Goal: Transaction & Acquisition: Purchase product/service

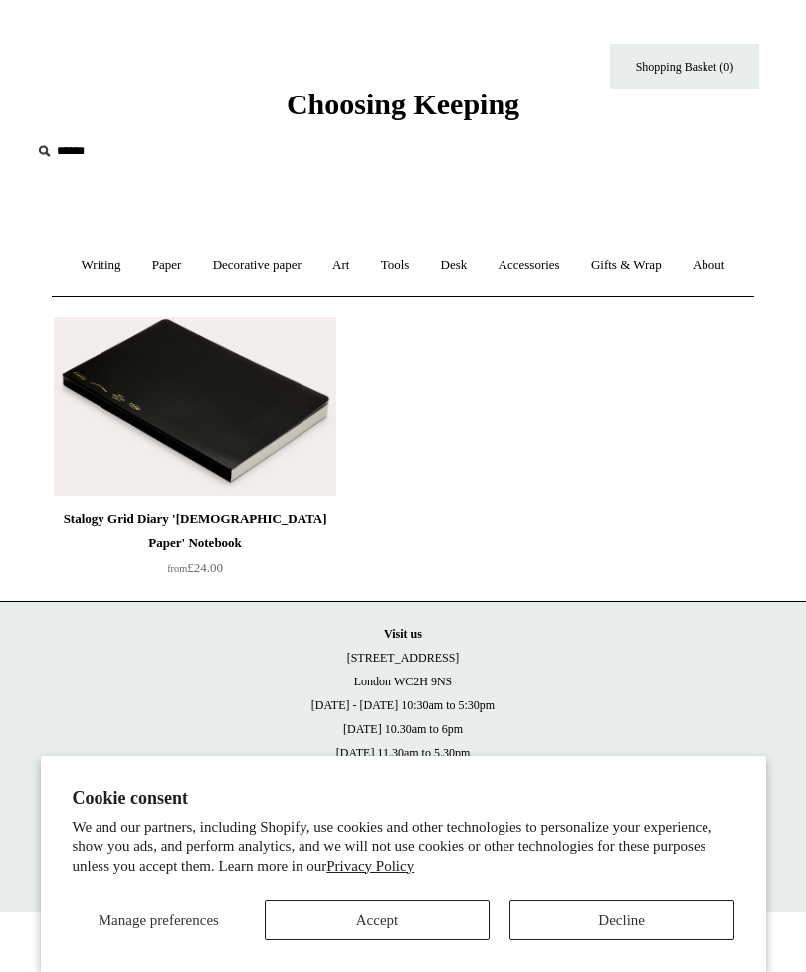
click at [423, 919] on button "Accept" at bounding box center [377, 920] width 225 height 40
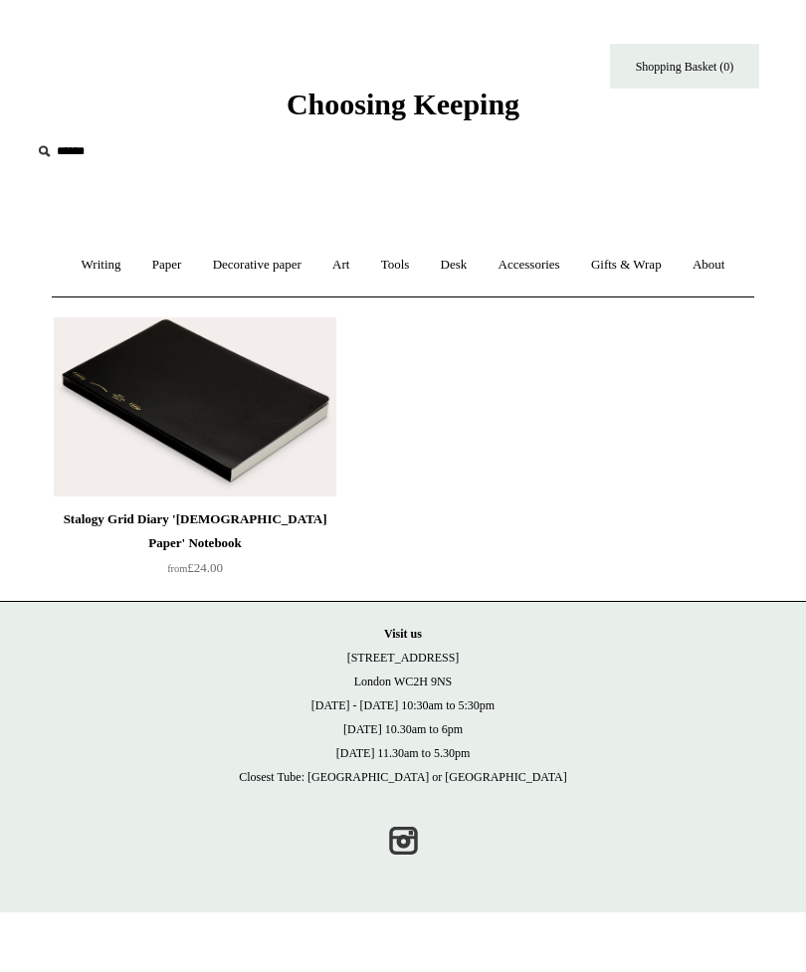
click at [185, 260] on link "Paper +" at bounding box center [167, 265] width 58 height 53
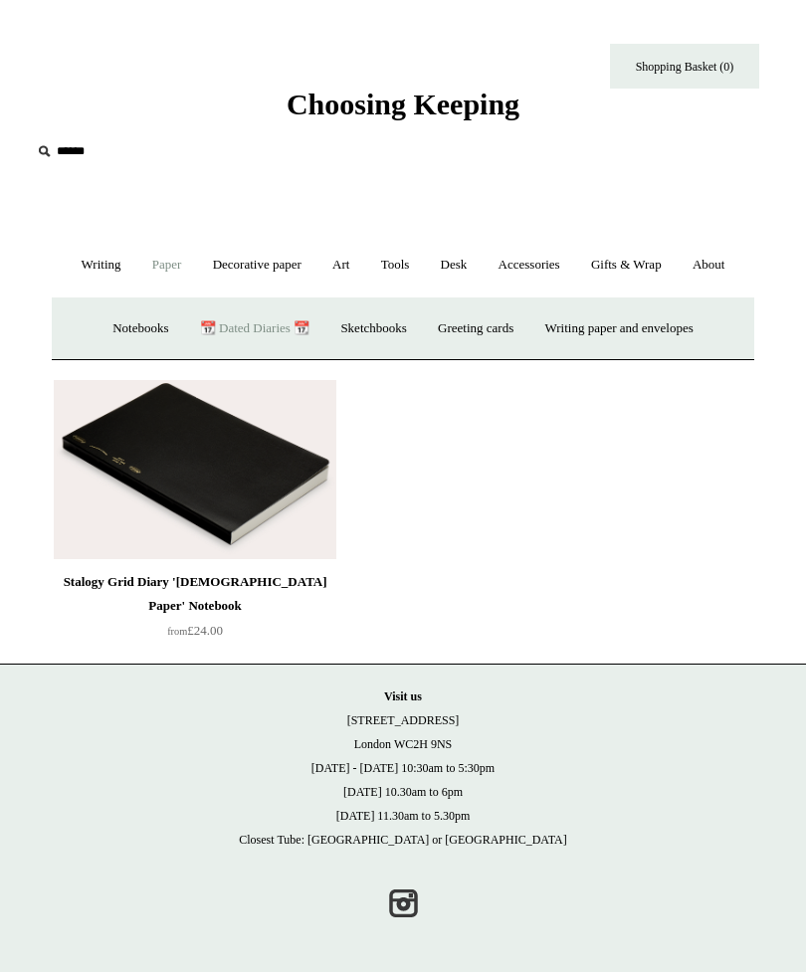
click at [241, 355] on link "📆 Dated Diaries 📆" at bounding box center [254, 328] width 137 height 53
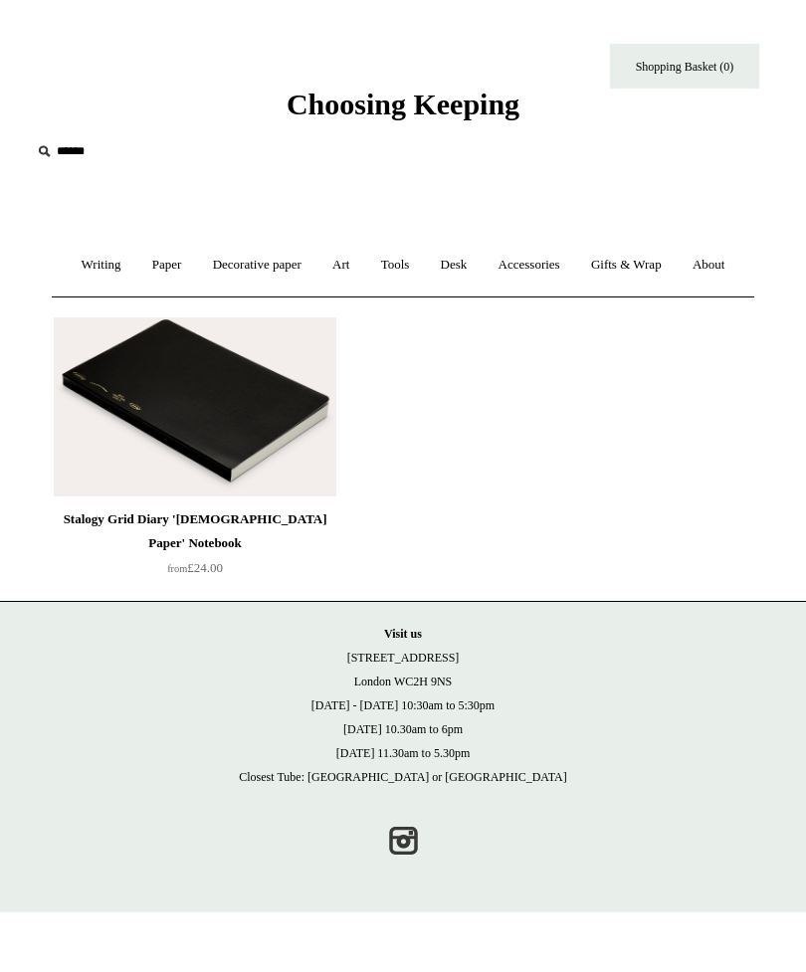
click at [279, 467] on img at bounding box center [195, 406] width 282 height 179
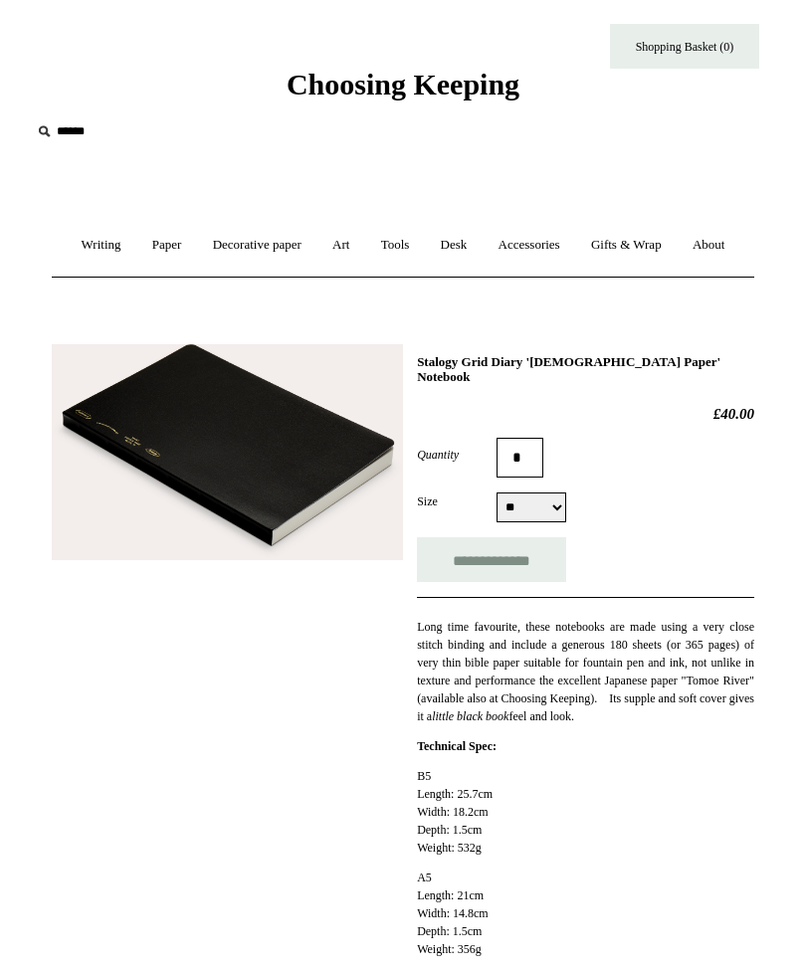
click at [185, 251] on link "Paper +" at bounding box center [167, 246] width 58 height 53
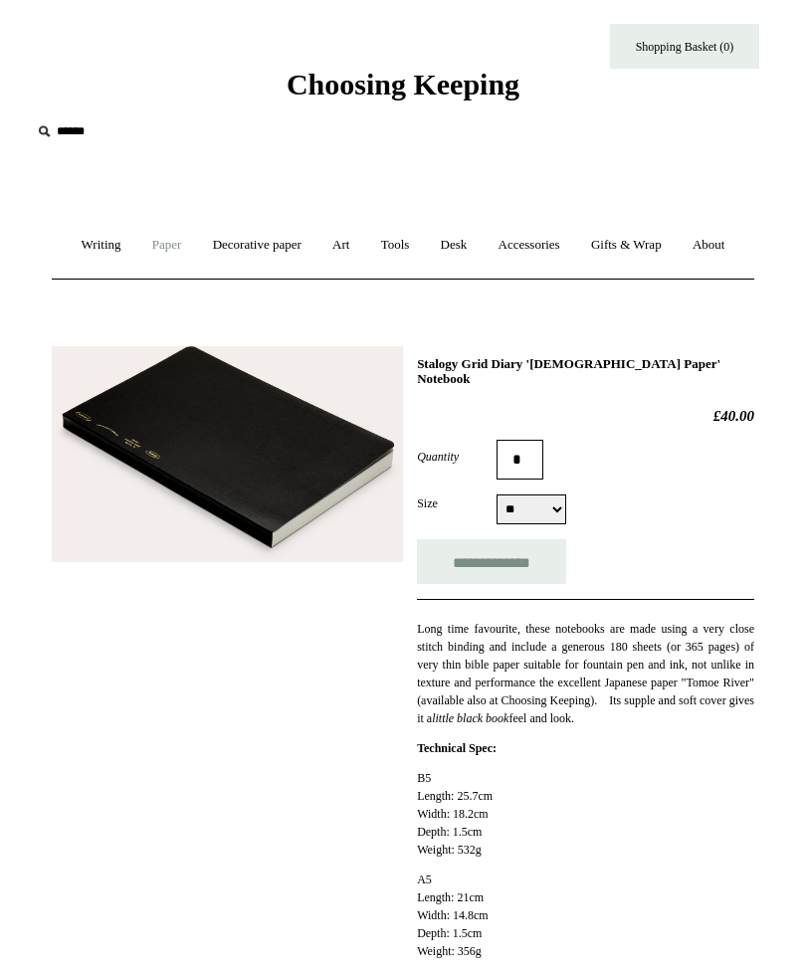
scroll to position [20, 0]
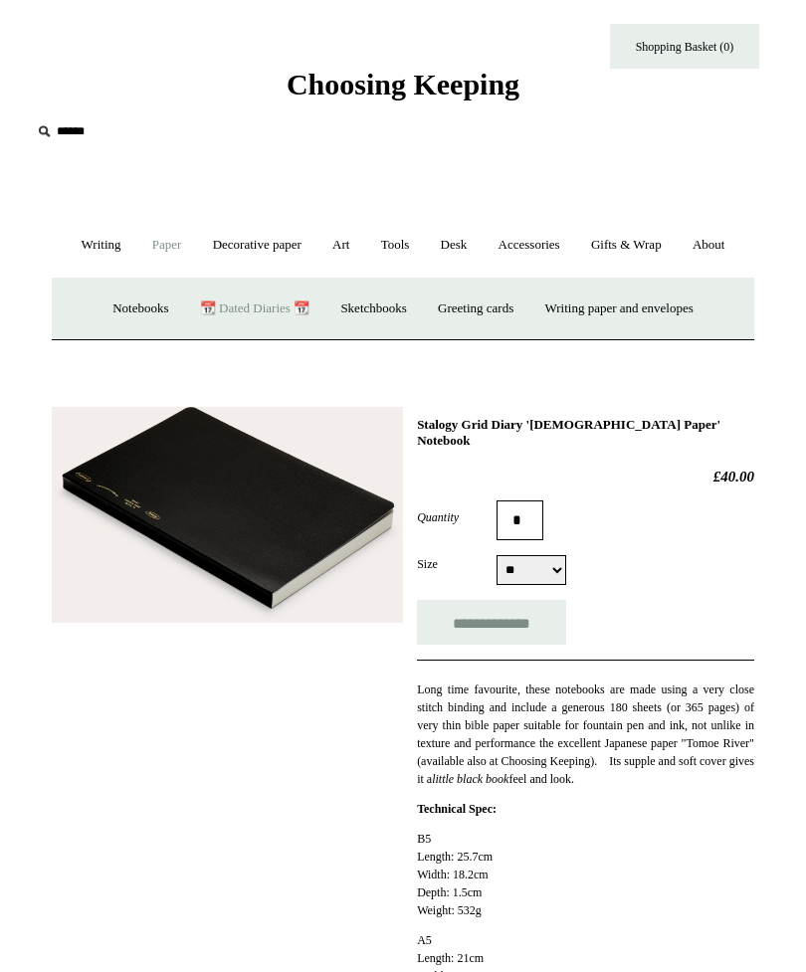
click at [257, 335] on link "📆 Dated Diaries 📆" at bounding box center [254, 308] width 137 height 53
